Goal: Transaction & Acquisition: Subscribe to service/newsletter

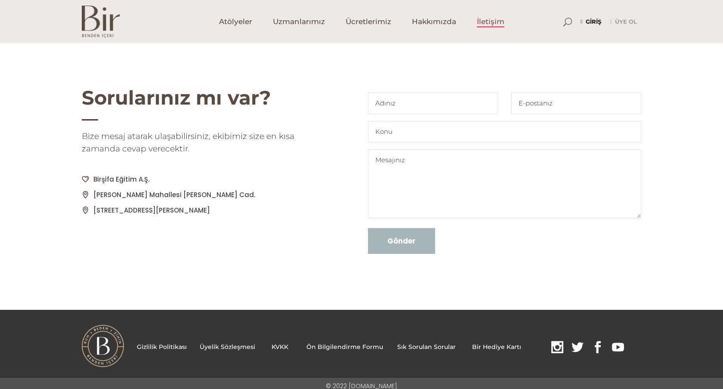
click at [594, 22] on link "Giriş" at bounding box center [590, 22] width 21 height 10
click at [590, 20] on link "Giriş" at bounding box center [590, 22] width 21 height 10
click at [233, 18] on span "Atölyeler" at bounding box center [235, 22] width 33 height 10
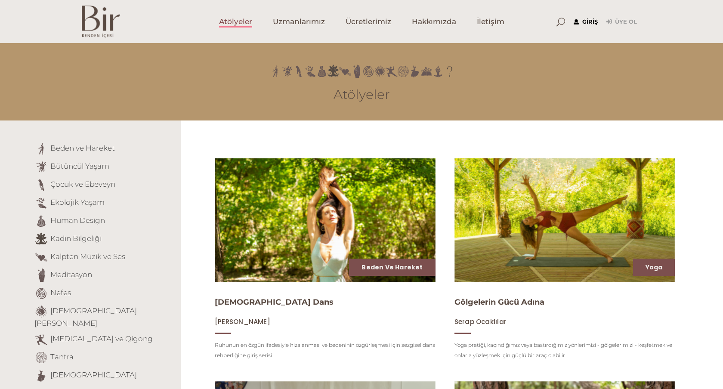
type input "[EMAIL_ADDRESS][DOMAIN_NAME]"
click at [588, 21] on link "Giriş" at bounding box center [586, 22] width 24 height 10
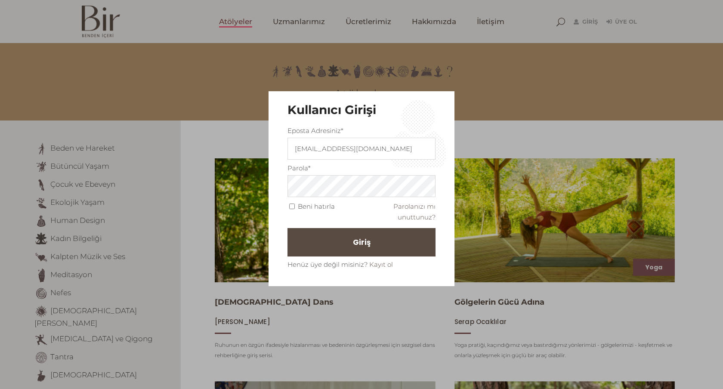
click at [292, 207] on input "Beni hatırla" at bounding box center [292, 207] width 6 height 6
checkbox input "true"
click at [357, 243] on span "Giriş" at bounding box center [366, 242] width 18 height 15
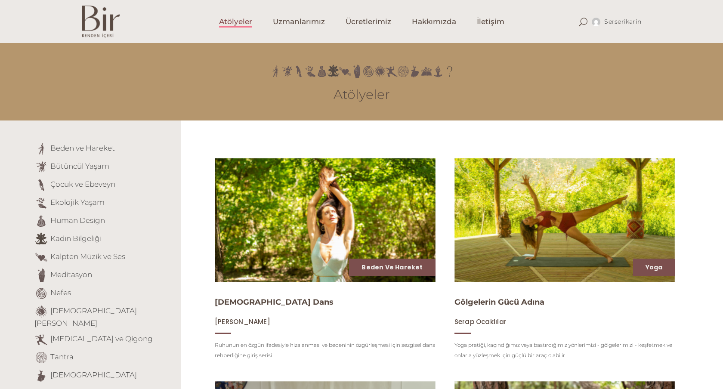
click at [238, 20] on span "Atölyeler" at bounding box center [235, 22] width 33 height 10
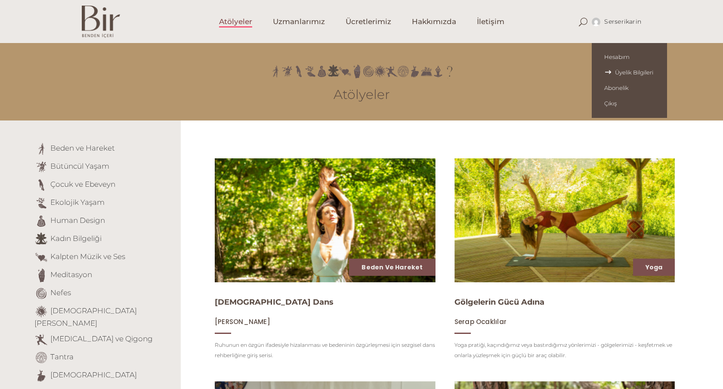
click at [621, 70] on span "Üyelik Bilgileri" at bounding box center [629, 72] width 50 height 7
click at [636, 69] on span "Üyelik Bilgileri" at bounding box center [629, 72] width 50 height 7
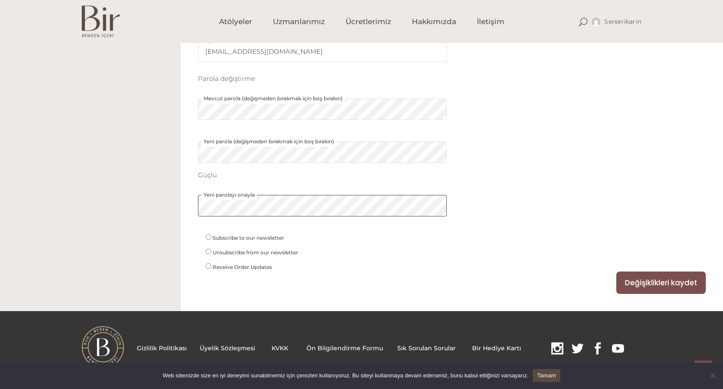
scroll to position [331, 0]
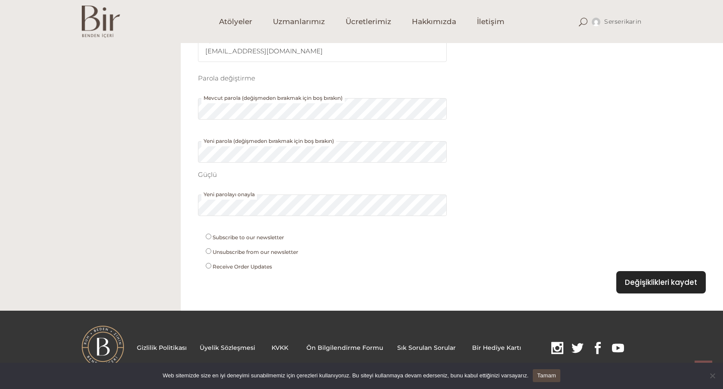
click at [666, 284] on button "Değişiklikleri kaydet" at bounding box center [660, 282] width 89 height 22
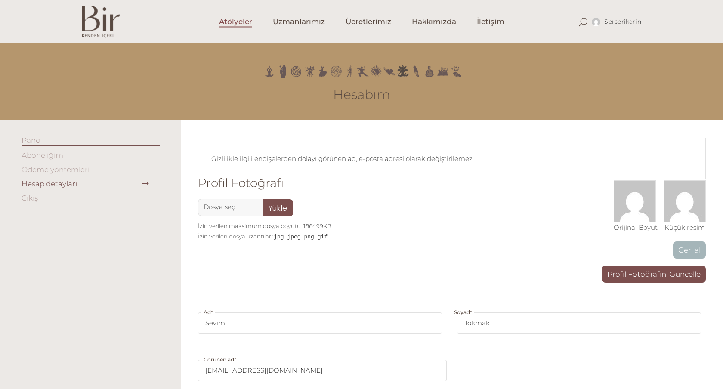
click at [226, 15] on link "Atölyeler" at bounding box center [236, 21] width 54 height 43
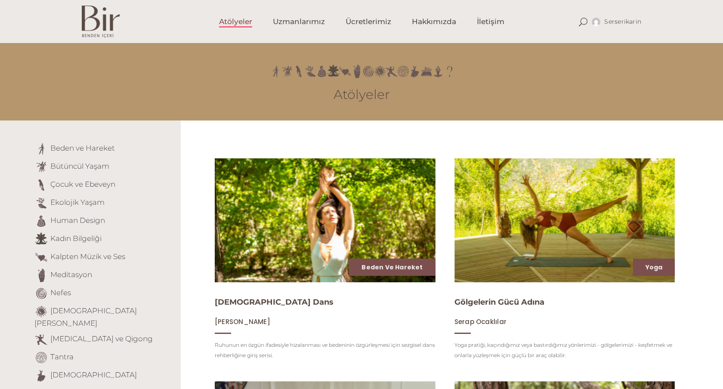
click at [250, 23] on span "Atölyeler" at bounding box center [235, 22] width 33 height 10
click at [71, 334] on link "[MEDICAL_DATA] ve Qigong" at bounding box center [101, 338] width 102 height 9
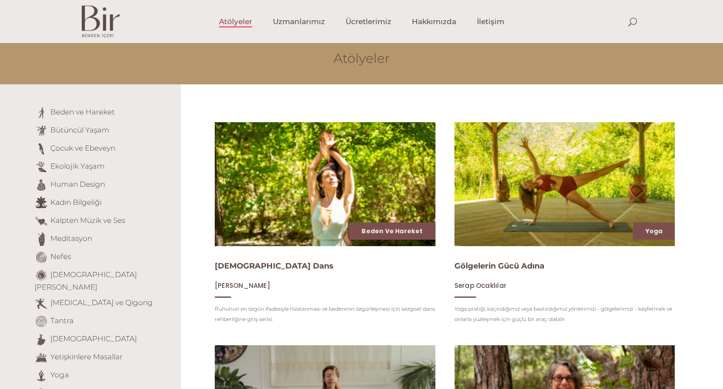
scroll to position [36, 0]
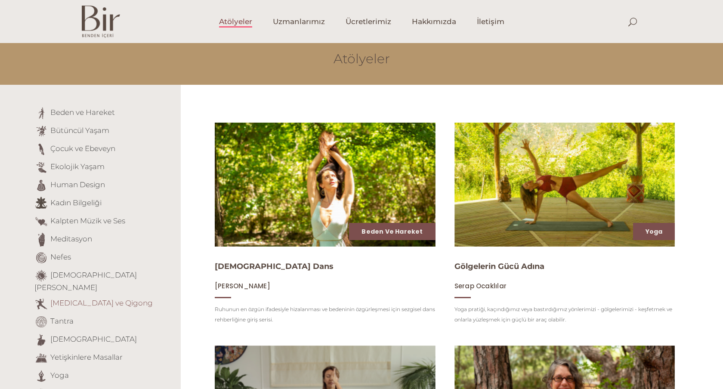
click at [73, 299] on link "Tai Chi ve Qigong" at bounding box center [101, 303] width 102 height 9
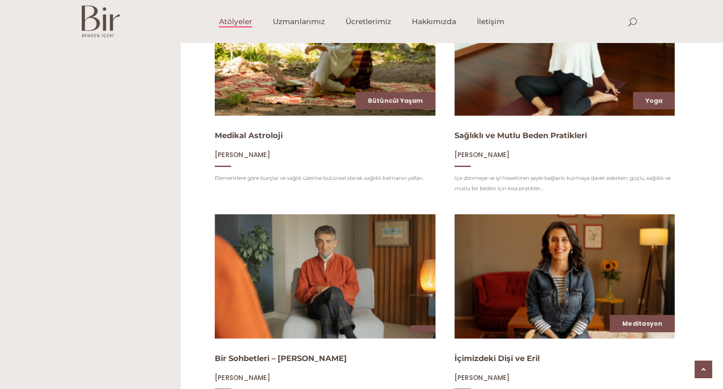
scroll to position [623, 0]
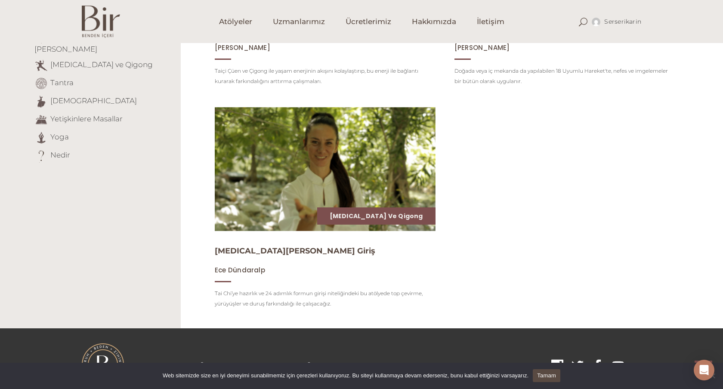
scroll to position [298, 0]
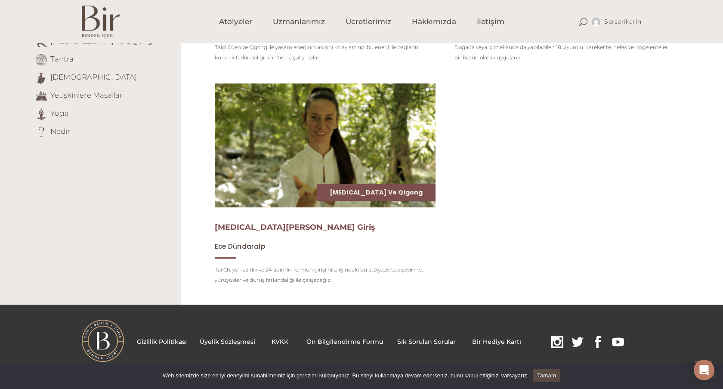
click at [257, 225] on link "[MEDICAL_DATA][PERSON_NAME] Giriş" at bounding box center [295, 226] width 160 height 9
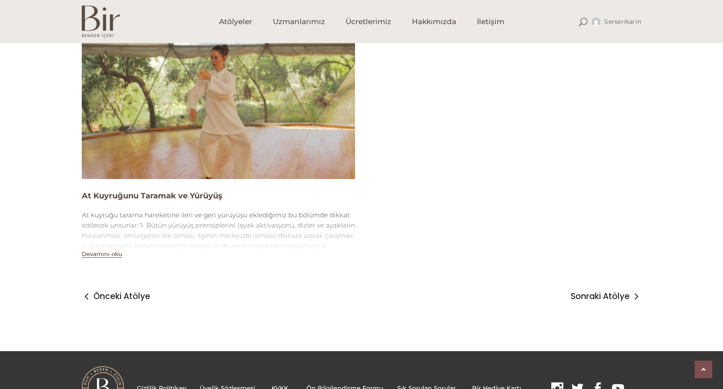
scroll to position [1372, 0]
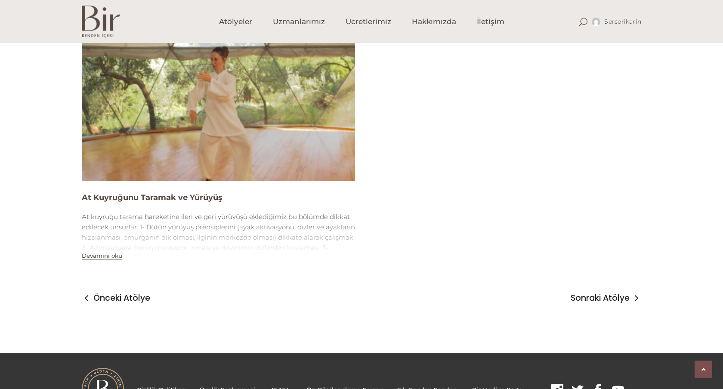
click at [244, 134] on img at bounding box center [218, 104] width 273 height 154
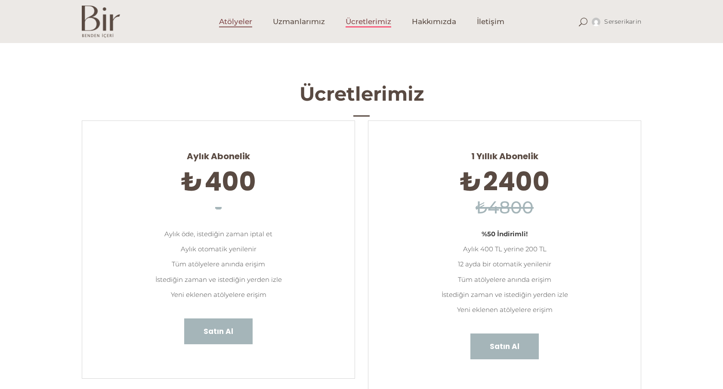
click at [242, 24] on span "Atölyeler" at bounding box center [235, 22] width 33 height 10
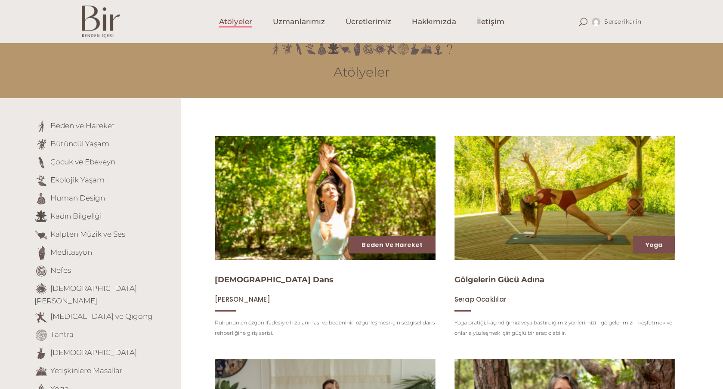
scroll to position [24, 0]
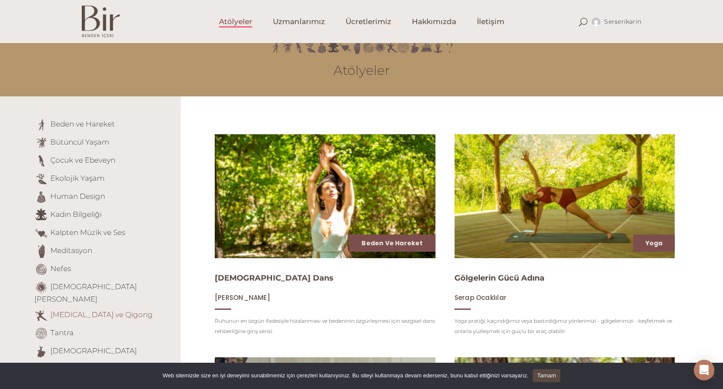
click at [77, 310] on link "[MEDICAL_DATA] ve Qigong" at bounding box center [101, 314] width 102 height 9
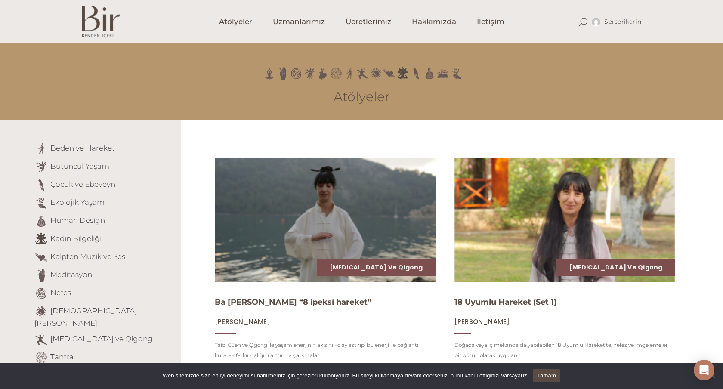
click at [334, 215] on img at bounding box center [324, 221] width 227 height 128
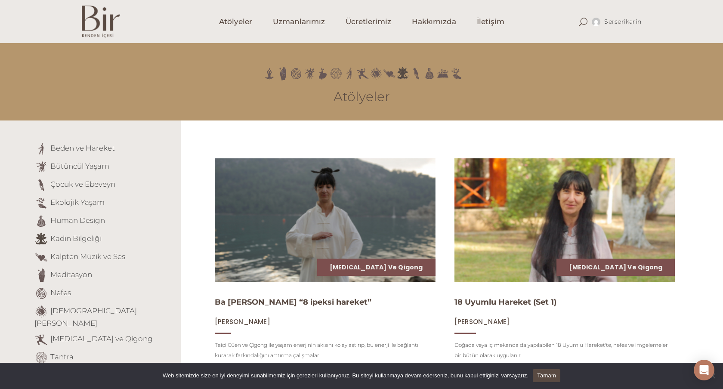
click at [556, 229] on img at bounding box center [564, 221] width 227 height 128
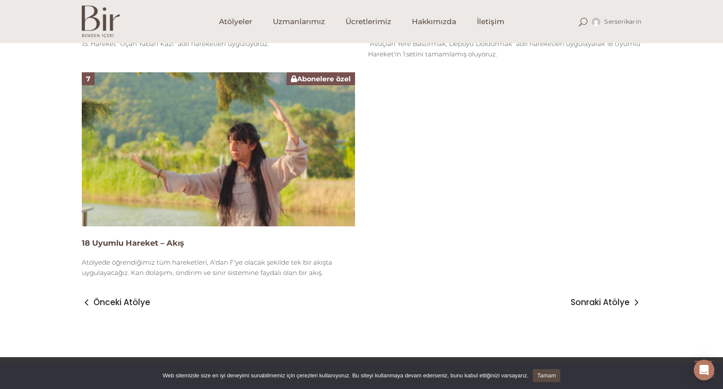
scroll to position [1262, 0]
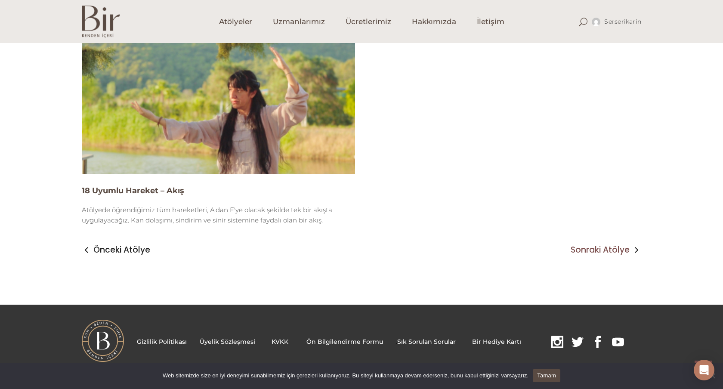
click at [608, 249] on span "Sonraki Atölye" at bounding box center [600, 250] width 59 height 10
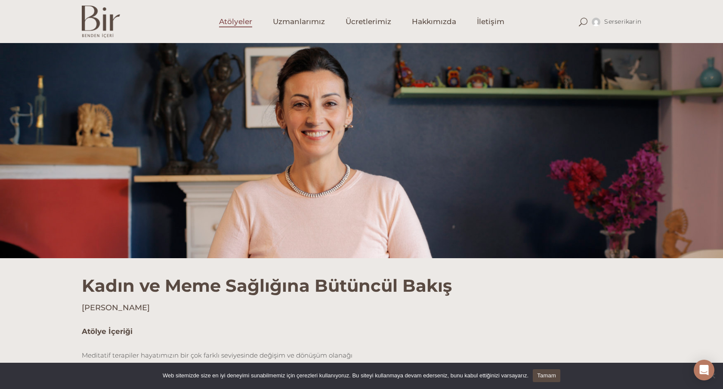
click at [222, 20] on span "Atölyeler" at bounding box center [235, 22] width 33 height 10
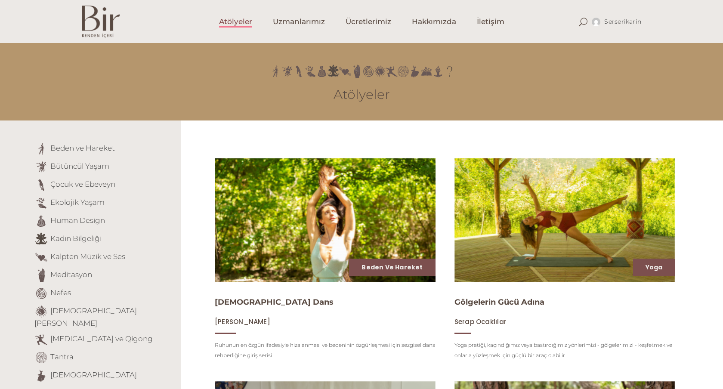
click at [335, 211] on img at bounding box center [324, 221] width 227 height 128
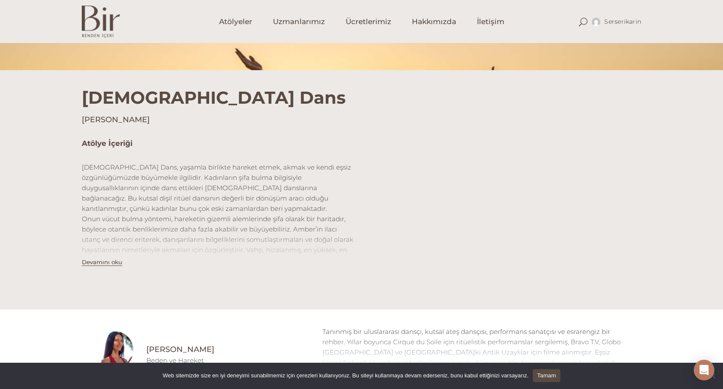
scroll to position [195, 0]
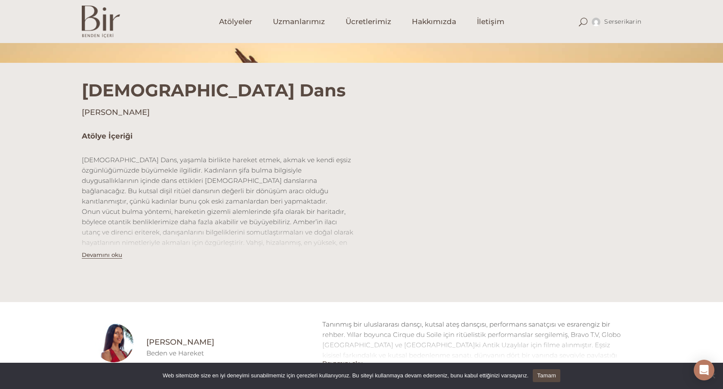
click at [682, 86] on div "İlahi Dans Amber Joy Rava" at bounding box center [361, 90] width 723 height 55
click at [288, 20] on span "Uzmanlarımız" at bounding box center [299, 22] width 52 height 10
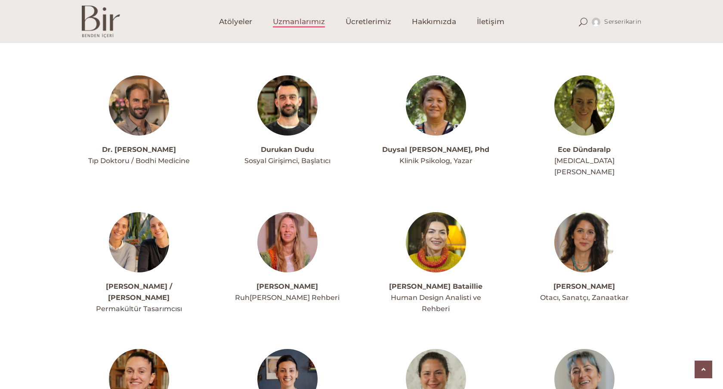
scroll to position [876, 0]
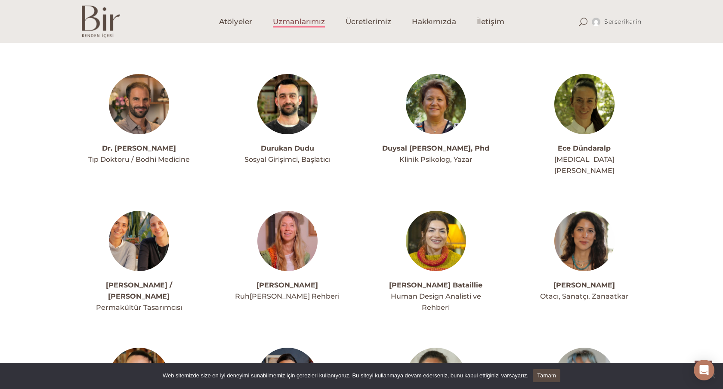
click at [594, 78] on img at bounding box center [584, 104] width 60 height 60
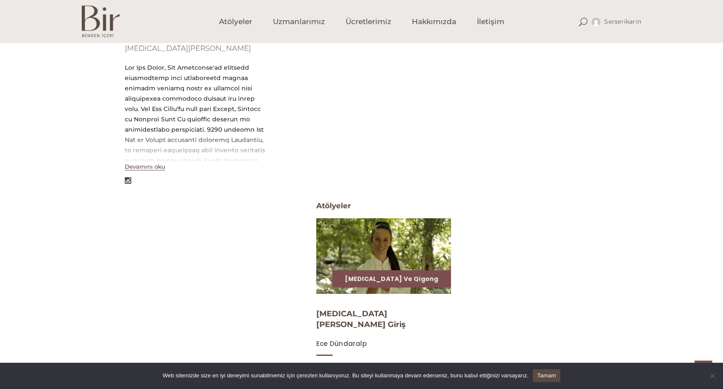
scroll to position [282, 0]
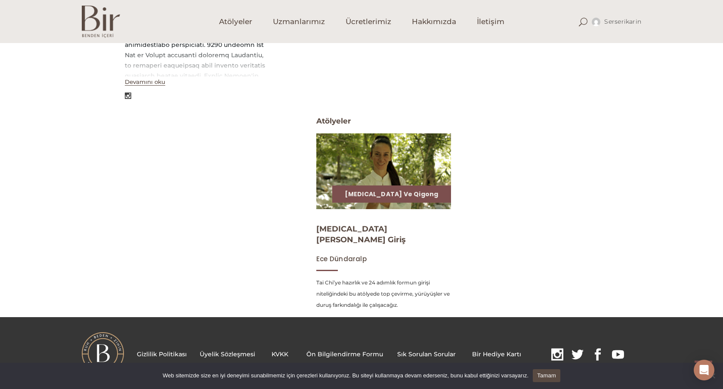
click at [384, 160] on img at bounding box center [383, 171] width 139 height 78
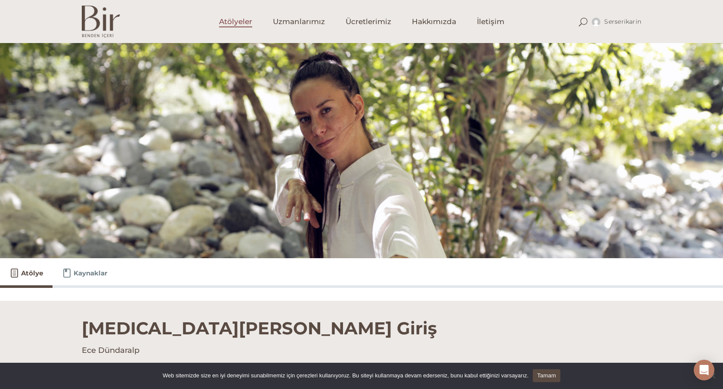
click at [244, 19] on span "Atölyeler" at bounding box center [235, 22] width 33 height 10
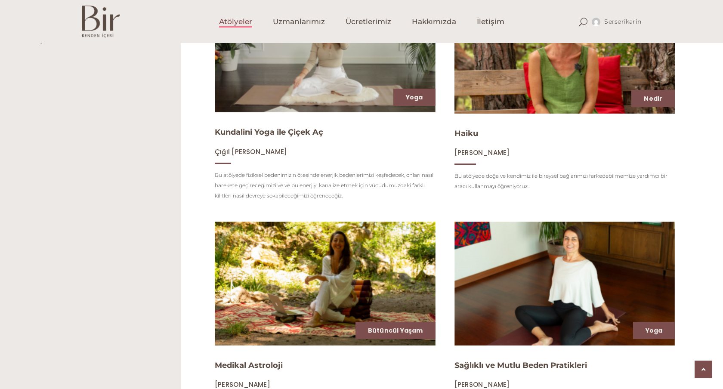
scroll to position [392, 0]
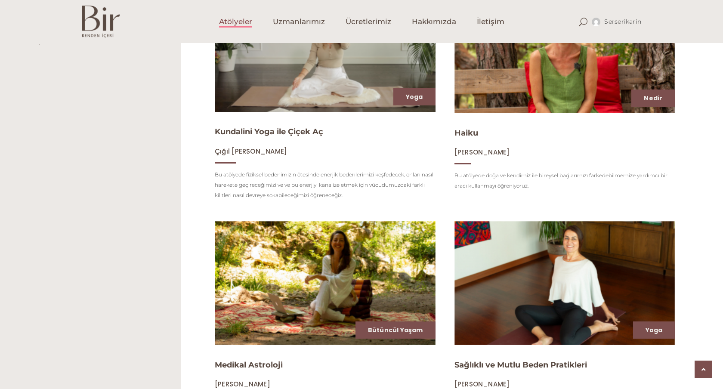
click at [369, 57] on img at bounding box center [324, 50] width 227 height 127
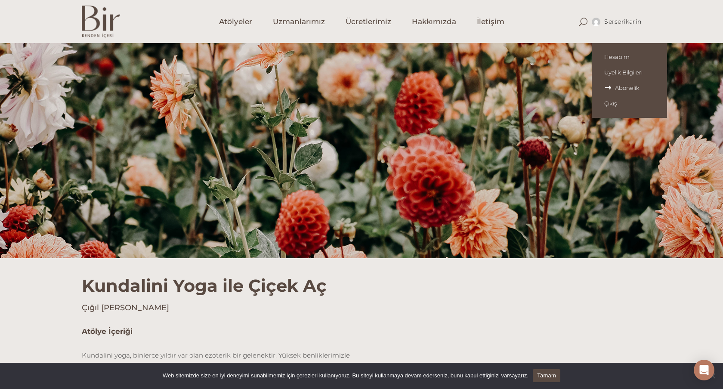
click at [621, 86] on span "Abonelik" at bounding box center [629, 87] width 50 height 7
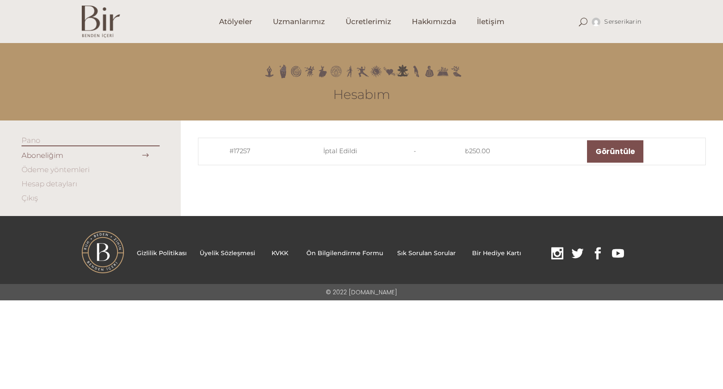
click at [59, 183] on link "Hesap detayları" at bounding box center [50, 183] width 56 height 9
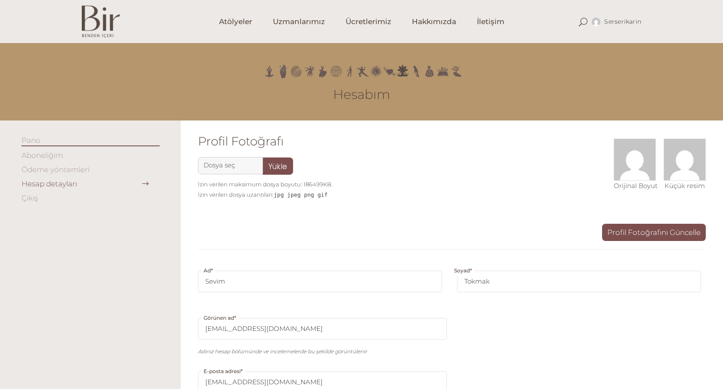
click at [67, 170] on link "Ödeme yöntemleri" at bounding box center [56, 169] width 68 height 9
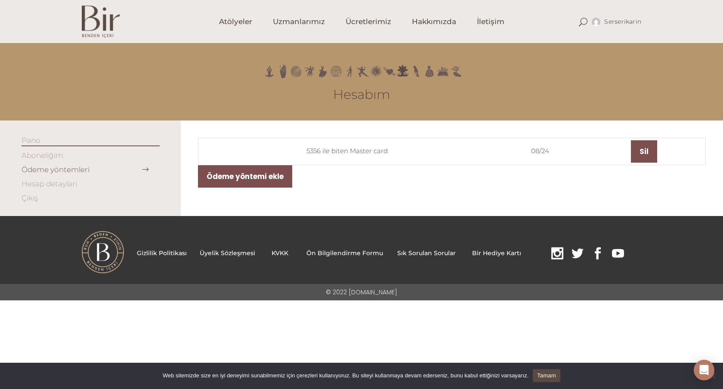
click at [49, 154] on link "Aboneliğim" at bounding box center [43, 155] width 42 height 9
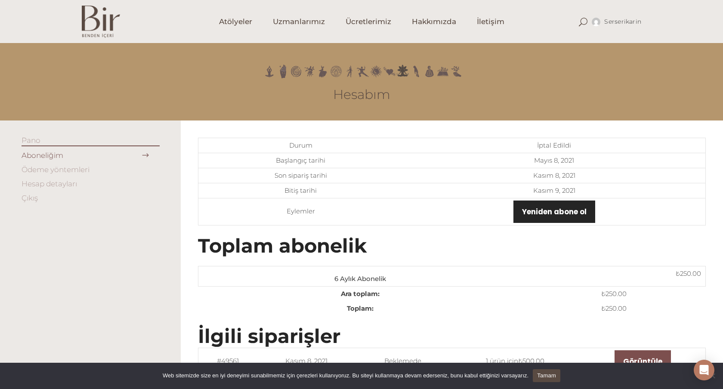
click at [565, 214] on link "Yeniden abone ol" at bounding box center [554, 212] width 82 height 22
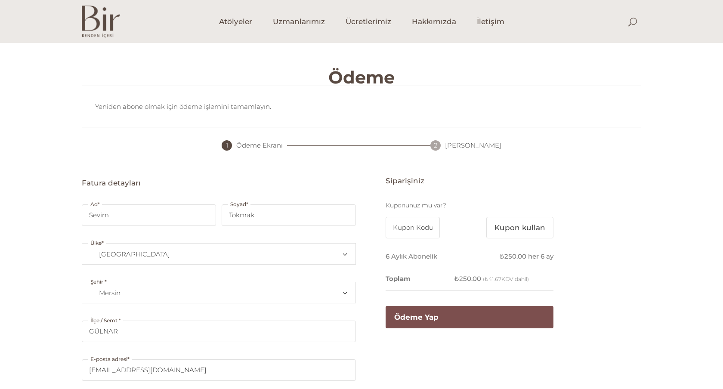
select select "TR33"
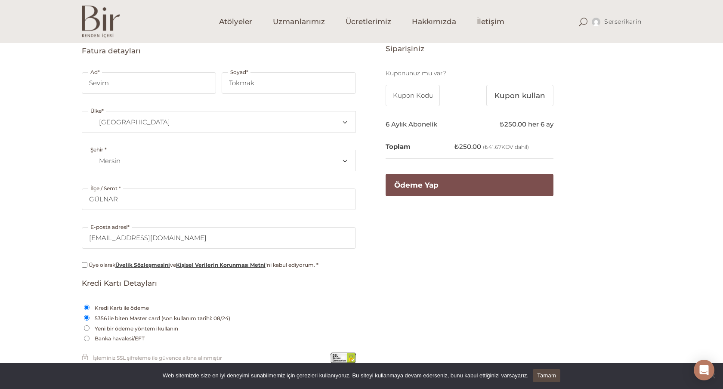
scroll to position [133, 0]
click at [87, 337] on input "Banka havalesi/EFT" at bounding box center [87, 337] width 6 height 6
radio input "true"
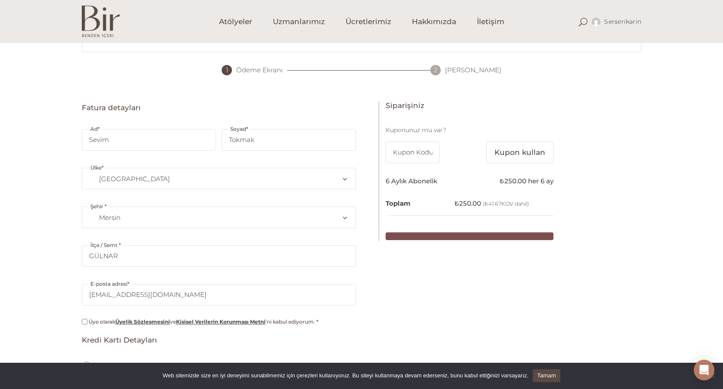
scroll to position [75, 0]
click at [526, 154] on button "Kupon kullan" at bounding box center [519, 153] width 67 height 22
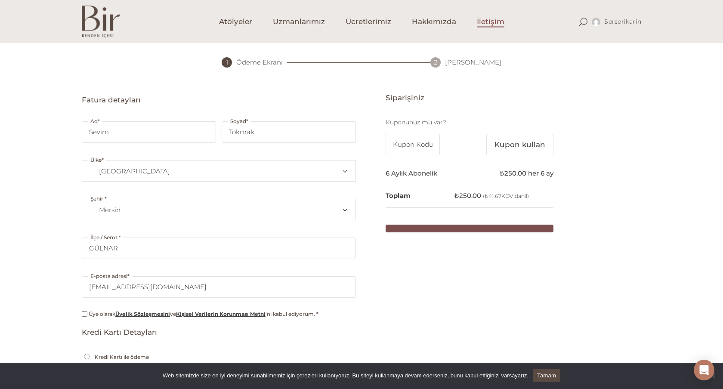
scroll to position [74, 0]
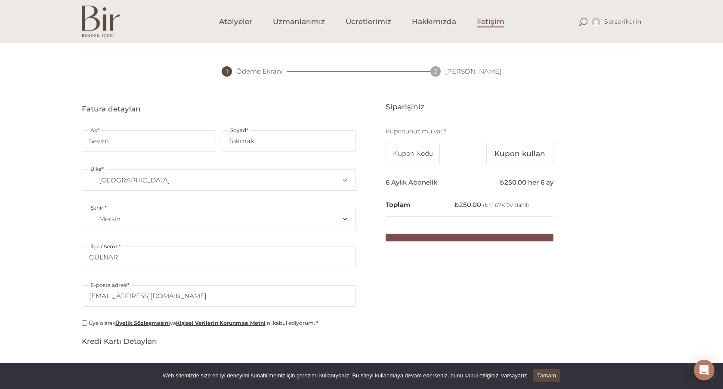
click at [488, 22] on span "İletişim" at bounding box center [491, 22] width 28 height 10
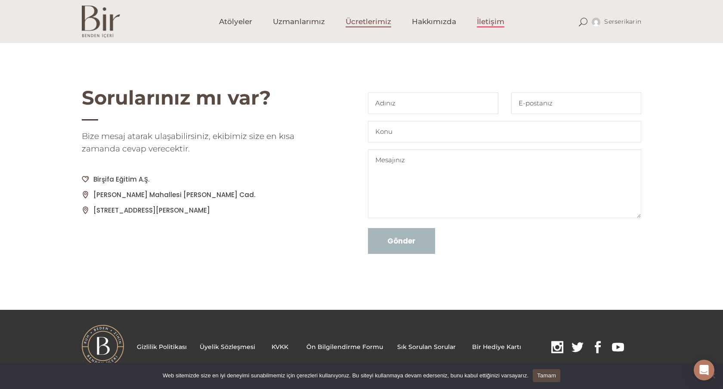
click at [371, 25] on span "Ücretlerimiz" at bounding box center [369, 22] width 46 height 10
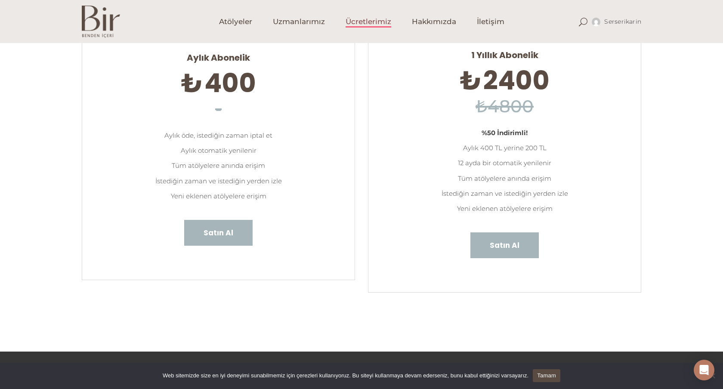
scroll to position [99, 0]
click at [512, 244] on span "Satın Al" at bounding box center [509, 244] width 30 height 11
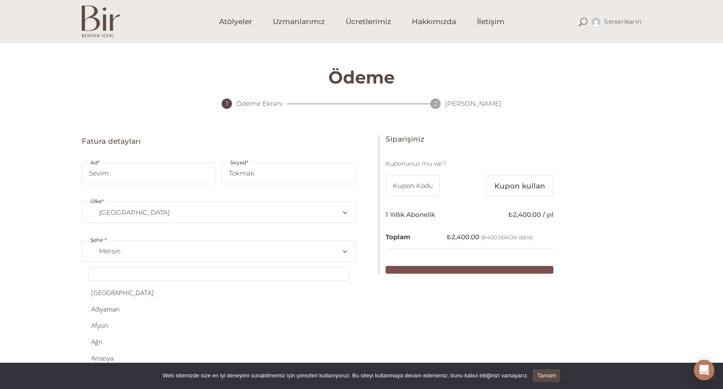
click at [340, 253] on span "Şehir" at bounding box center [343, 251] width 6 height 21
select select "TR34"
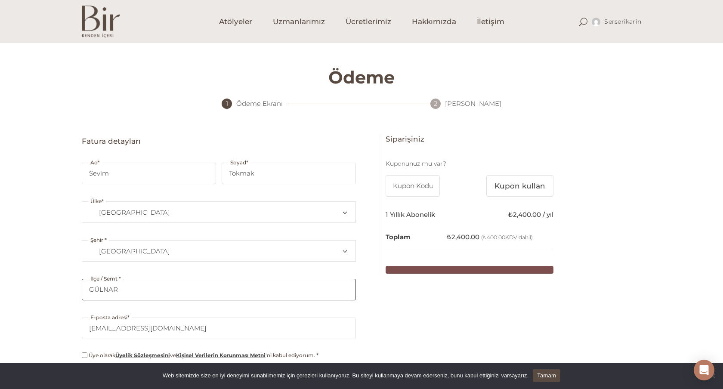
click at [174, 293] on input "GÜLNAR" at bounding box center [219, 290] width 274 height 22
type input "G"
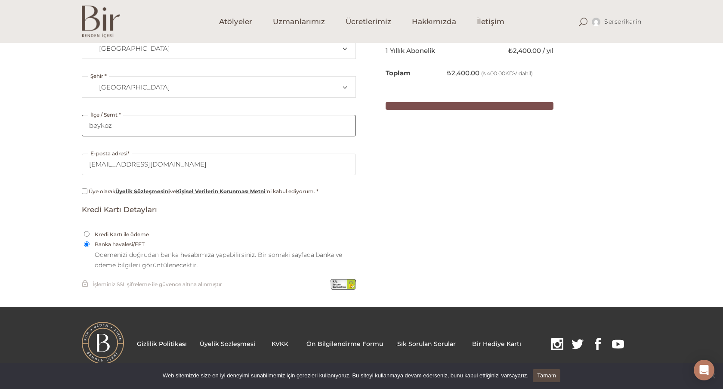
scroll to position [162, 0]
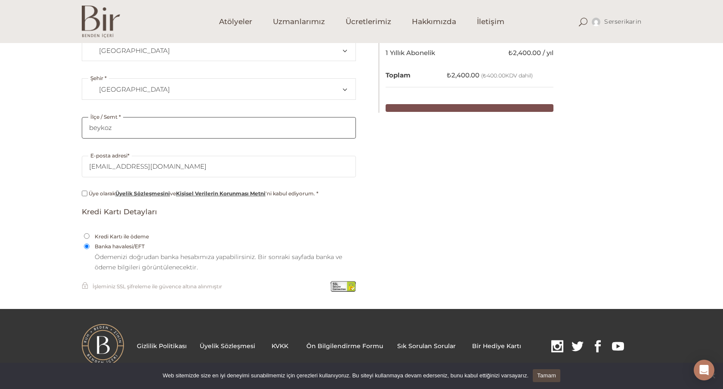
type input "beykoz"
click at [83, 193] on input "Üye olarak Üyelik Sözleşmesini ve Kişisel Verilerin Korunması Metni 'ni kabul e…" at bounding box center [85, 194] width 6 height 6
checkbox input "true"
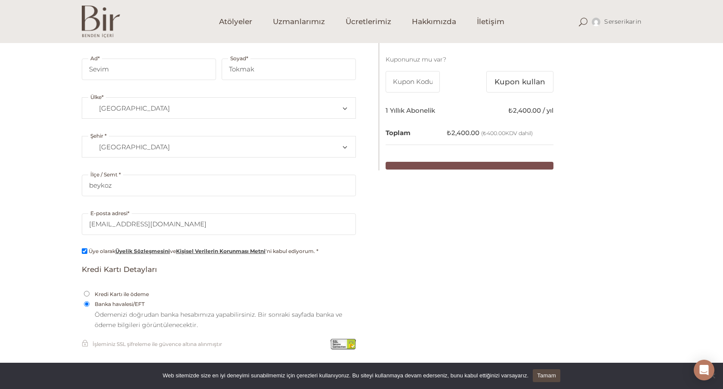
scroll to position [0, 0]
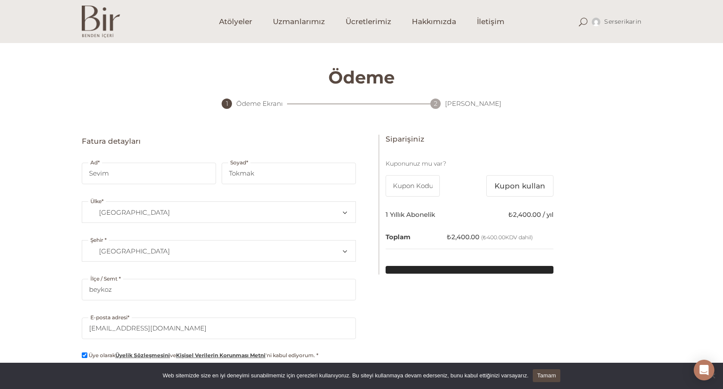
click at [450, 272] on button "submit" at bounding box center [470, 270] width 168 height 8
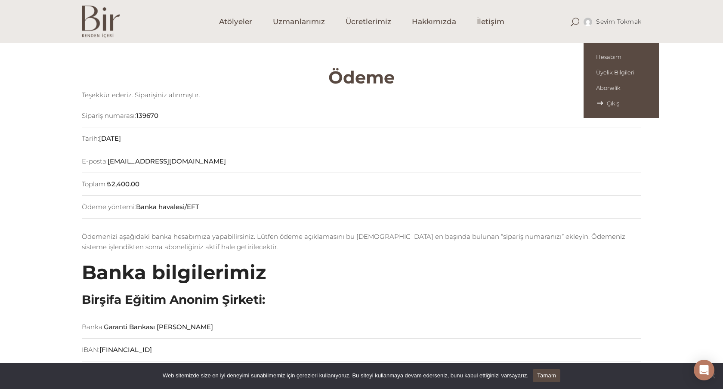
click at [607, 102] on span "Çıkış" at bounding box center [621, 103] width 50 height 7
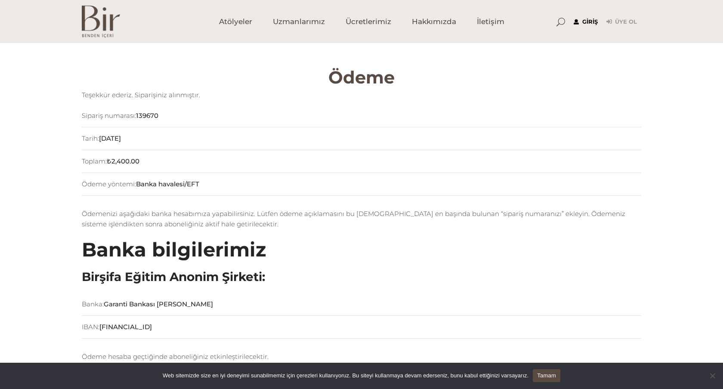
click at [586, 19] on link "Giriş" at bounding box center [586, 22] width 24 height 10
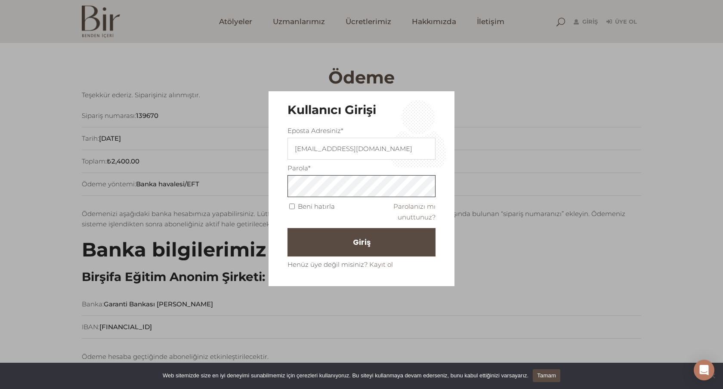
click at [271, 177] on div "Kullanıcı Girişi Eposta Adresiniz* [EMAIL_ADDRESS][DOMAIN_NAME] Parola* Beni ha…" at bounding box center [361, 188] width 186 height 195
click at [290, 207] on input "Beni hatırla" at bounding box center [292, 207] width 6 height 6
checkbox input "true"
click at [315, 242] on button "Giriş" at bounding box center [361, 242] width 148 height 28
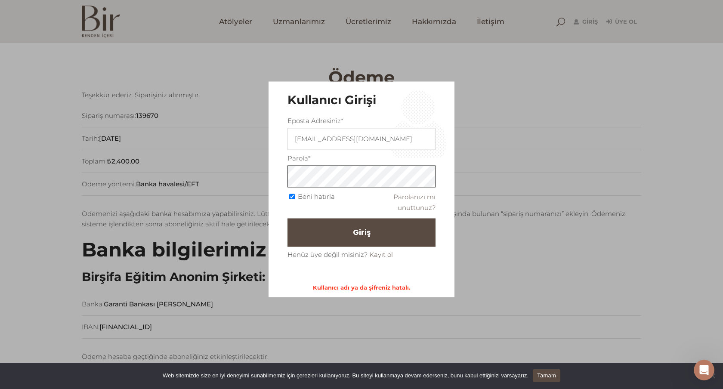
click at [269, 169] on div "Kullanıcı Girişi Eposta Adresiniz* serserikarincalar@gmail.com Parola* Beni hat…" at bounding box center [361, 189] width 186 height 216
click at [707, 199] on div "Kullanıcı Girişi Eposta Adresiniz* serserikarincalar@gmail.com Parola* Beni hat…" at bounding box center [361, 194] width 723 height 389
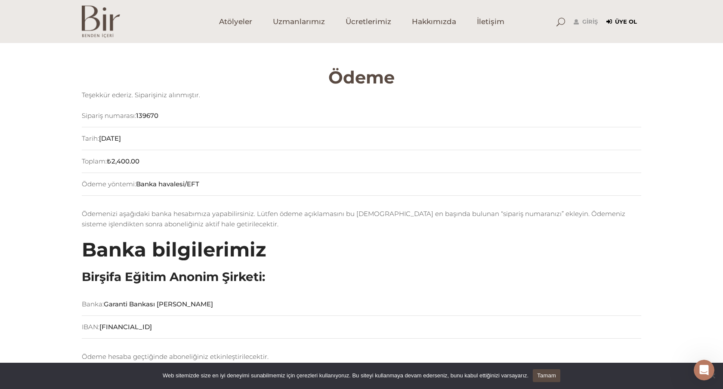
click at [625, 22] on link "Üye Ol" at bounding box center [621, 22] width 31 height 10
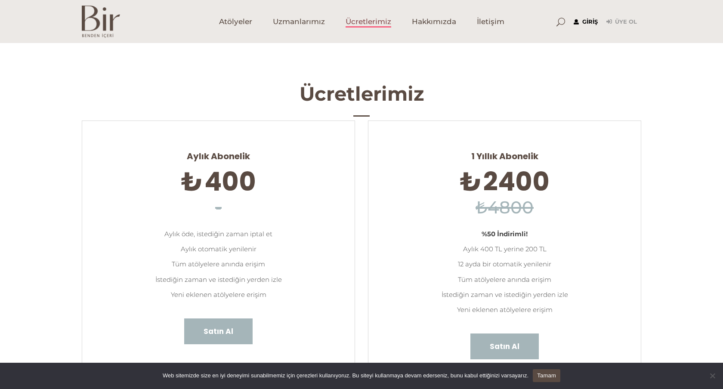
type input "[EMAIL_ADDRESS][DOMAIN_NAME]"
click at [592, 20] on link "Giriş" at bounding box center [586, 22] width 24 height 10
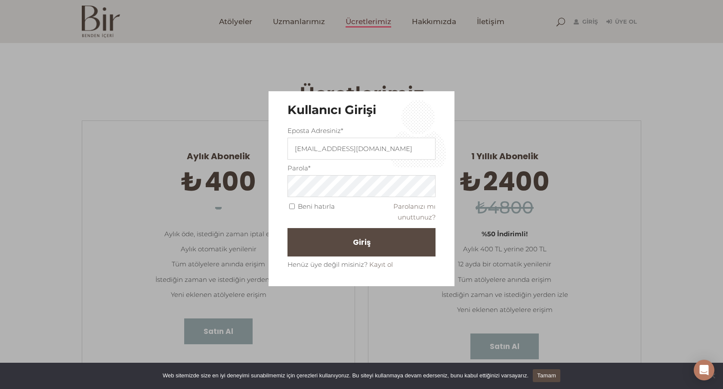
click at [287, 204] on span "Beni hatırla" at bounding box center [310, 206] width 47 height 8
click at [293, 206] on input "Beni hatırla" at bounding box center [292, 207] width 6 height 6
checkbox input "true"
click at [328, 243] on button "Giriş" at bounding box center [361, 242] width 148 height 28
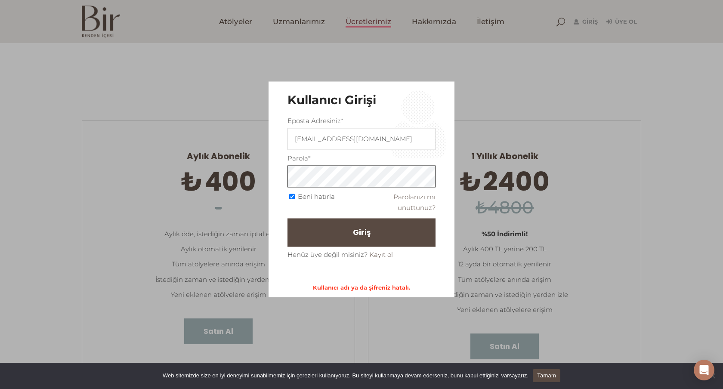
click at [219, 176] on div "Kullanıcı Girişi Eposta Adresiniz* [EMAIL_ADDRESS][DOMAIN_NAME] Parola* Beni ha…" at bounding box center [361, 194] width 723 height 389
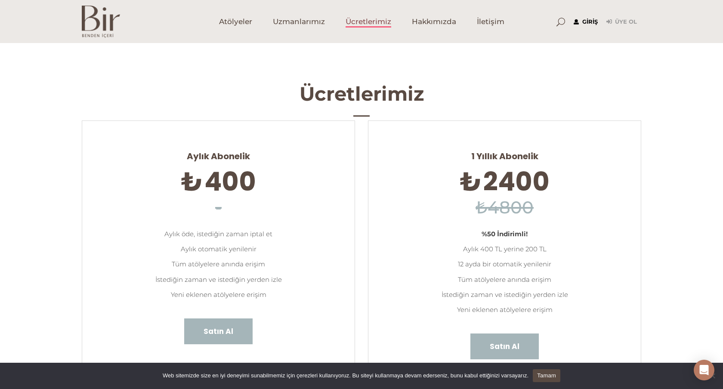
click at [592, 20] on link "Giriş" at bounding box center [586, 22] width 24 height 10
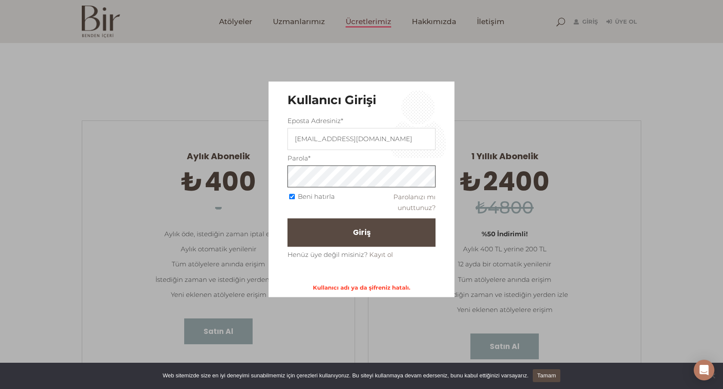
click at [232, 166] on div "Kullanıcı Girişi Eposta Adresiniz* [EMAIL_ADDRESS][DOMAIN_NAME] Parola* Beni ha…" at bounding box center [361, 194] width 723 height 389
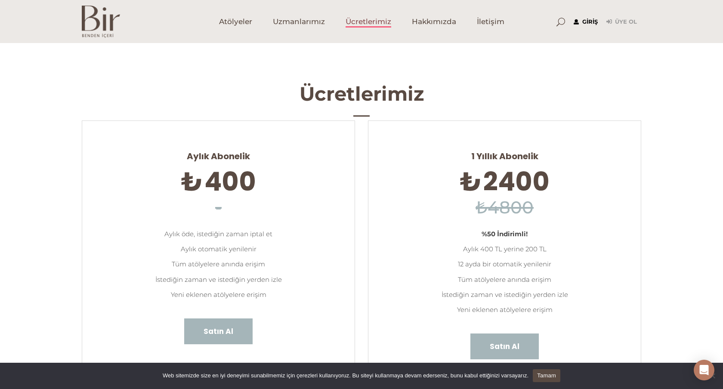
click at [590, 22] on link "Giriş" at bounding box center [586, 22] width 24 height 10
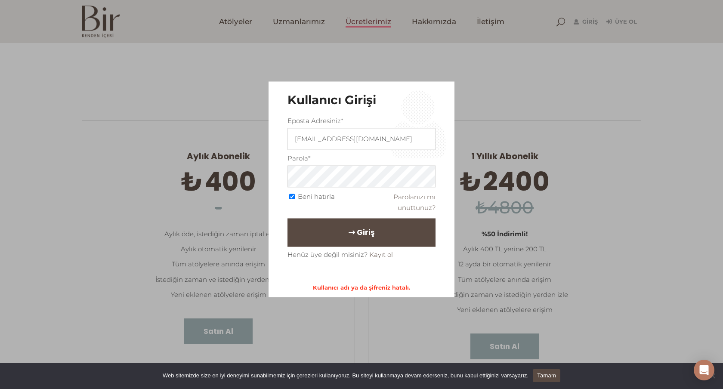
click at [357, 228] on span "Giriş" at bounding box center [366, 232] width 18 height 15
click at [380, 225] on fieldset "Eposta Adresiniz* serserikarincalar@gmail.com Parola* Beni hatırla Parolanızı m…" at bounding box center [361, 187] width 148 height 145
click at [360, 235] on span "Giriş" at bounding box center [366, 232] width 18 height 15
click at [525, 59] on div "Kullanıcı Girişi Eposta Adresiniz* [EMAIL_ADDRESS][DOMAIN_NAME] Parola* Beni ha…" at bounding box center [361, 194] width 723 height 389
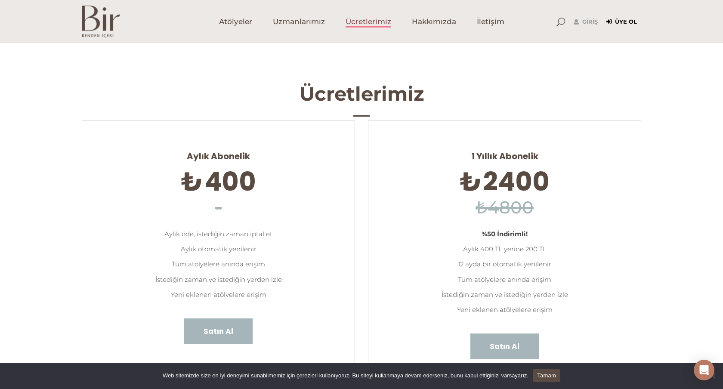
click at [629, 21] on link "Üye Ol" at bounding box center [621, 22] width 31 height 10
type input "[EMAIL_ADDRESS][DOMAIN_NAME]"
click at [588, 23] on link "Giriş" at bounding box center [586, 22] width 24 height 10
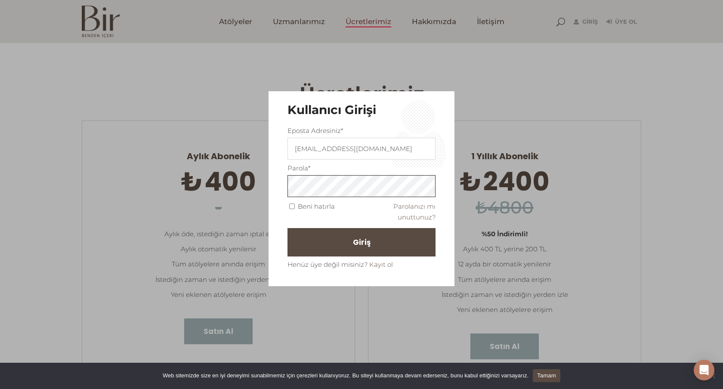
click at [339, 216] on fieldset "Eposta Adresiniz* [EMAIL_ADDRESS][DOMAIN_NAME] Parola* Beni hatırla Parolanızı …" at bounding box center [361, 197] width 148 height 145
click at [292, 209] on span "Beni hatırla" at bounding box center [310, 206] width 47 height 8
click at [292, 208] on input "Beni hatırla" at bounding box center [292, 207] width 6 height 6
checkbox input "true"
click at [377, 244] on button "Giriş" at bounding box center [361, 242] width 148 height 28
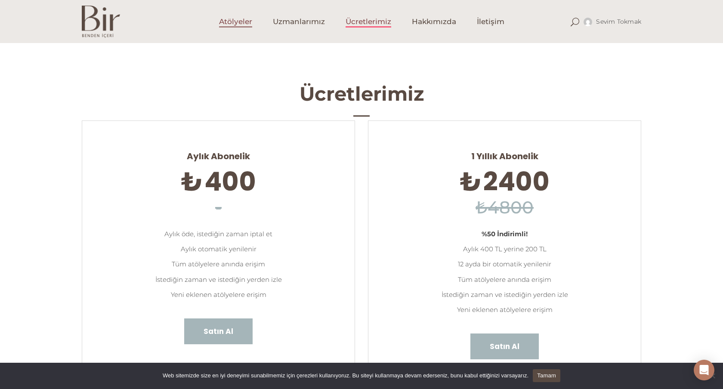
click at [228, 21] on span "Atölyeler" at bounding box center [235, 22] width 33 height 10
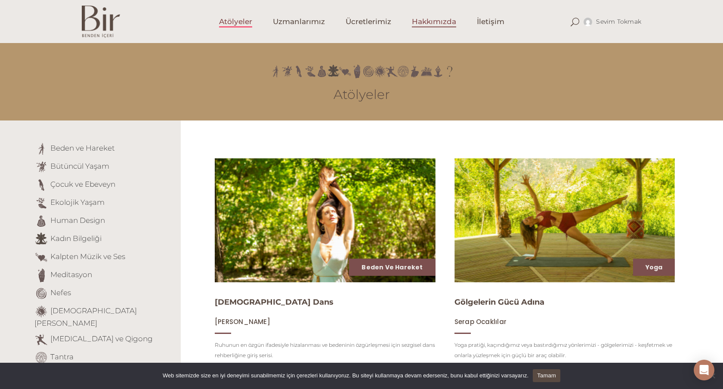
click at [433, 24] on span "Hakkımızda" at bounding box center [434, 22] width 44 height 10
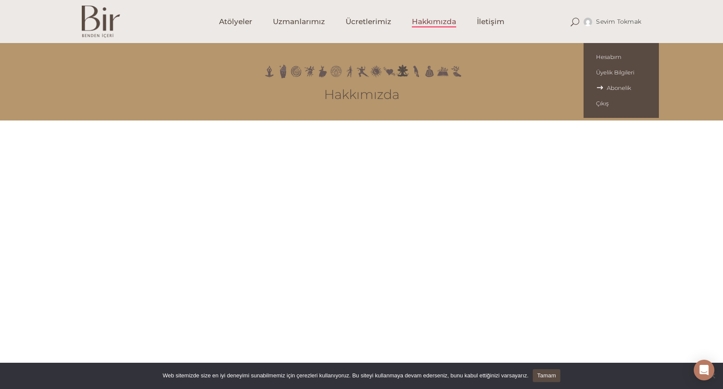
click at [605, 85] on span "Abonelik" at bounding box center [621, 87] width 50 height 7
